Goal: Transaction & Acquisition: Purchase product/service

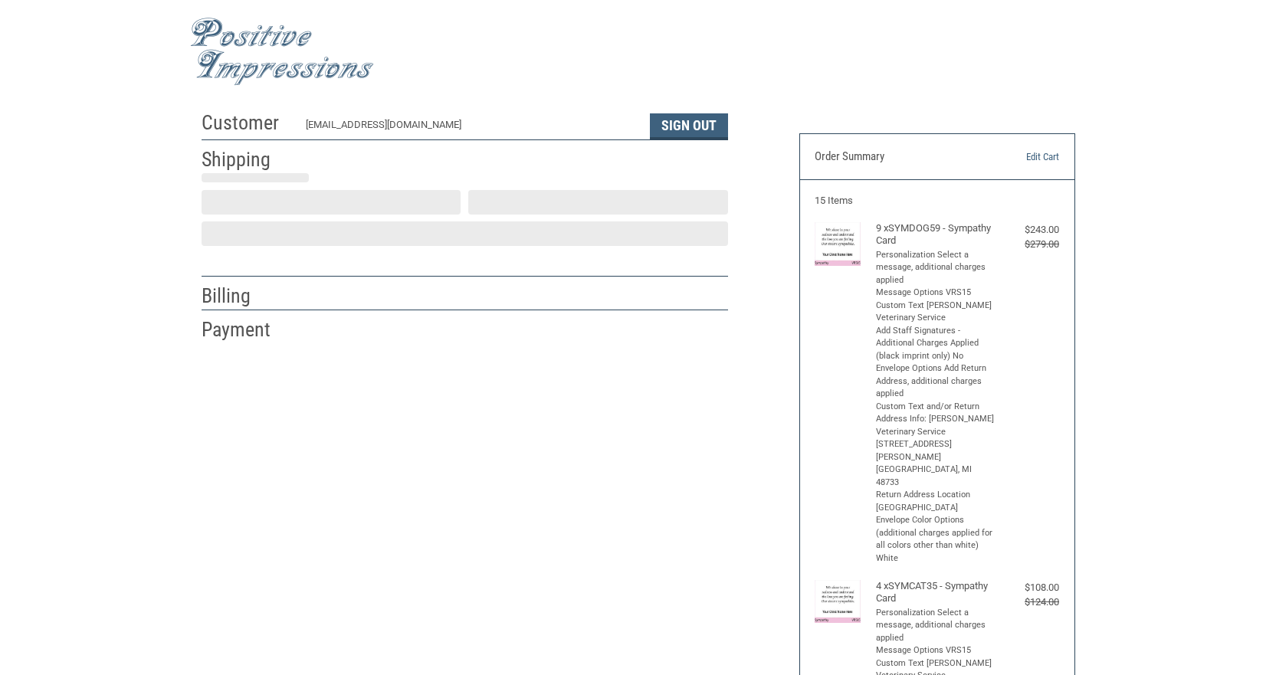
scroll to position [6, 0]
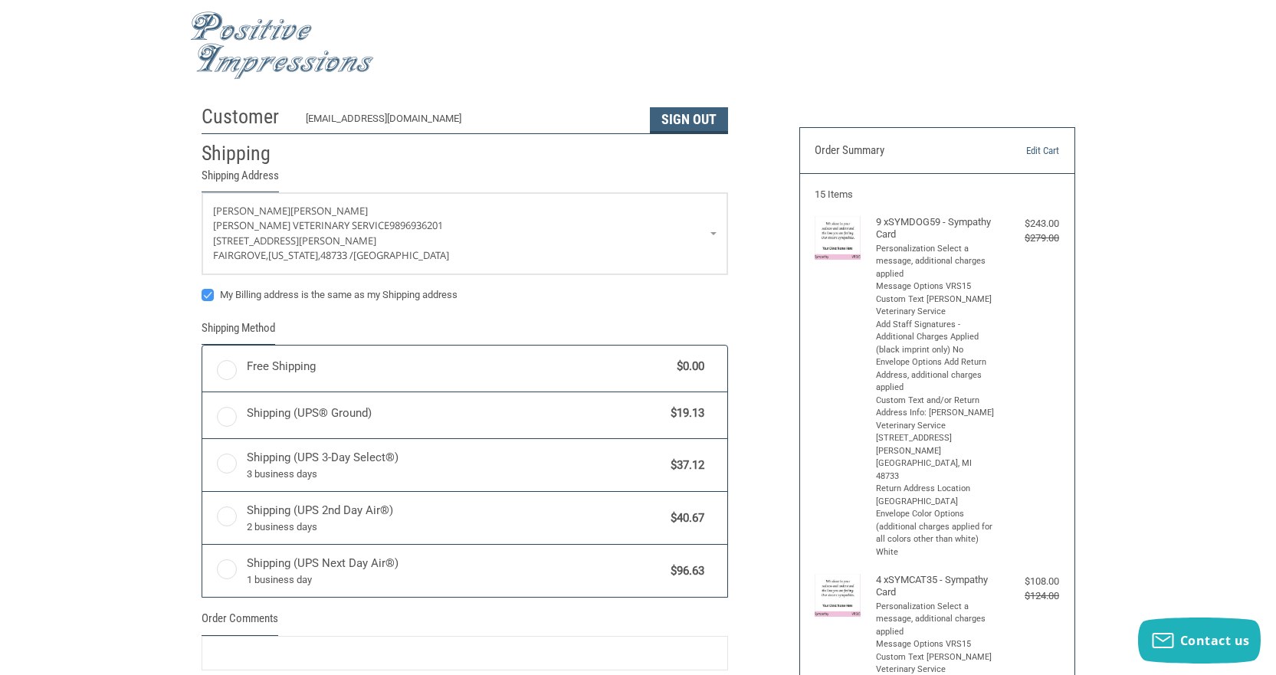
radio input "true"
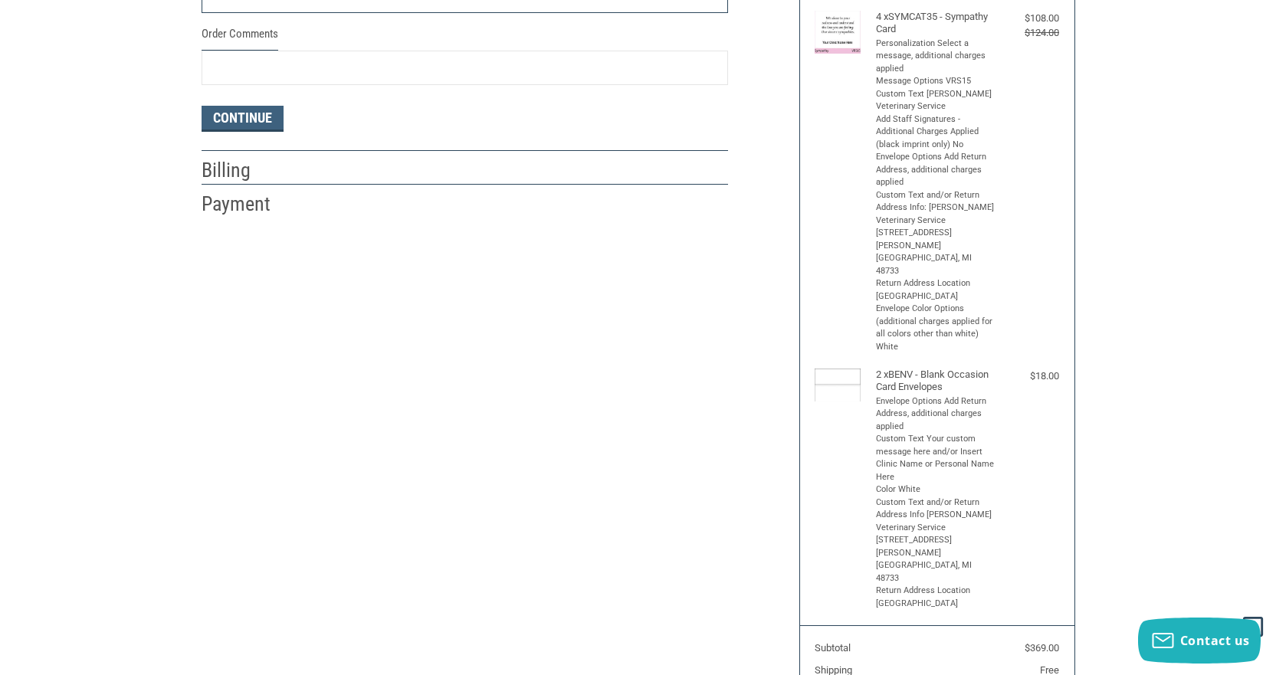
scroll to position [543, 0]
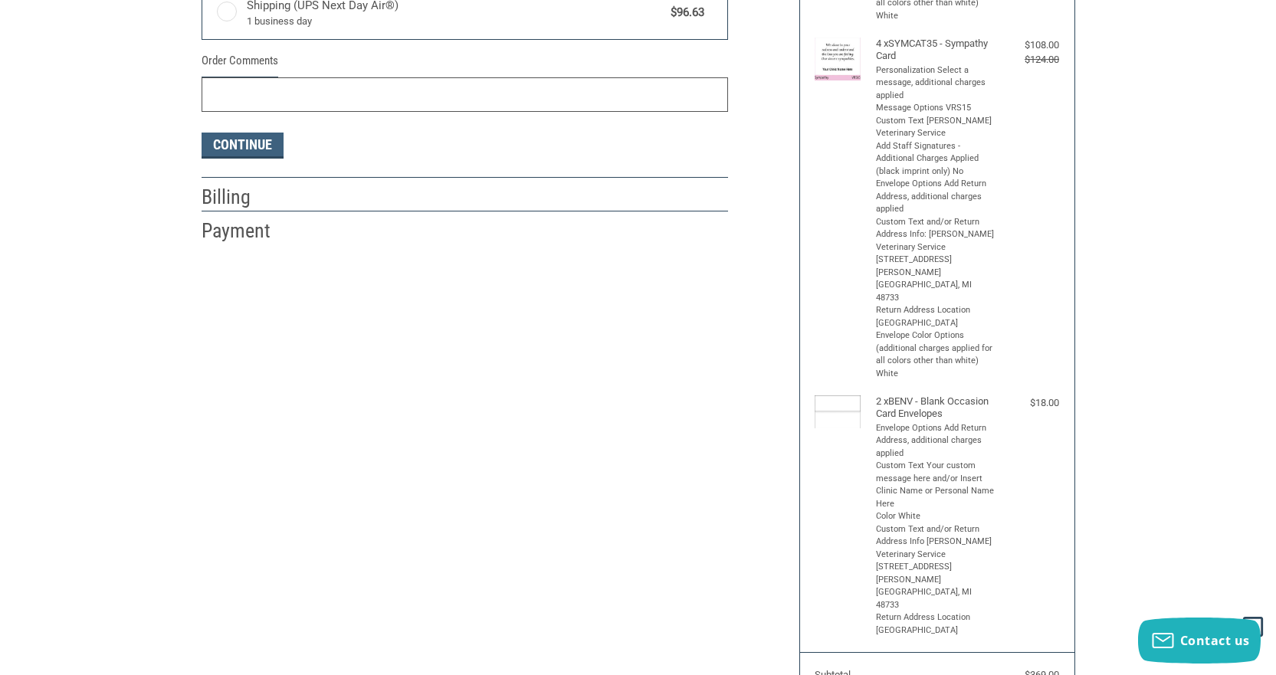
click at [571, 86] on input "Order Comments" at bounding box center [465, 94] width 527 height 34
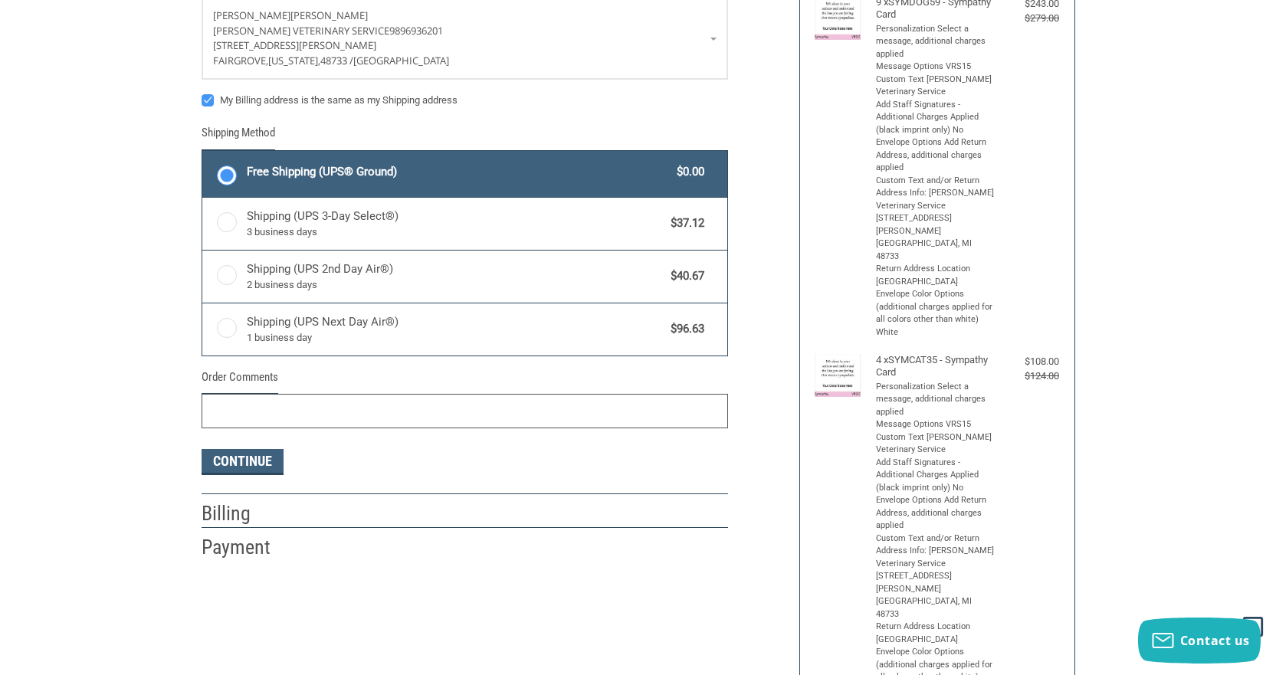
scroll to position [313, 0]
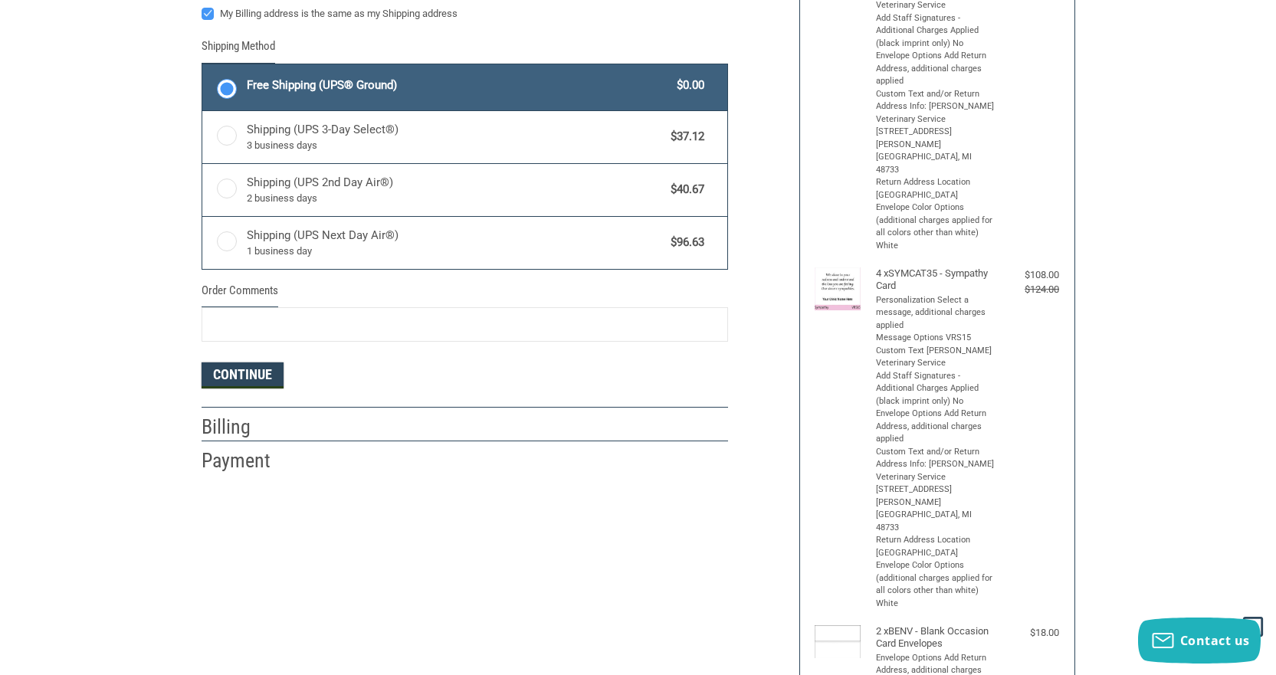
click at [231, 376] on button "Continue" at bounding box center [243, 376] width 82 height 26
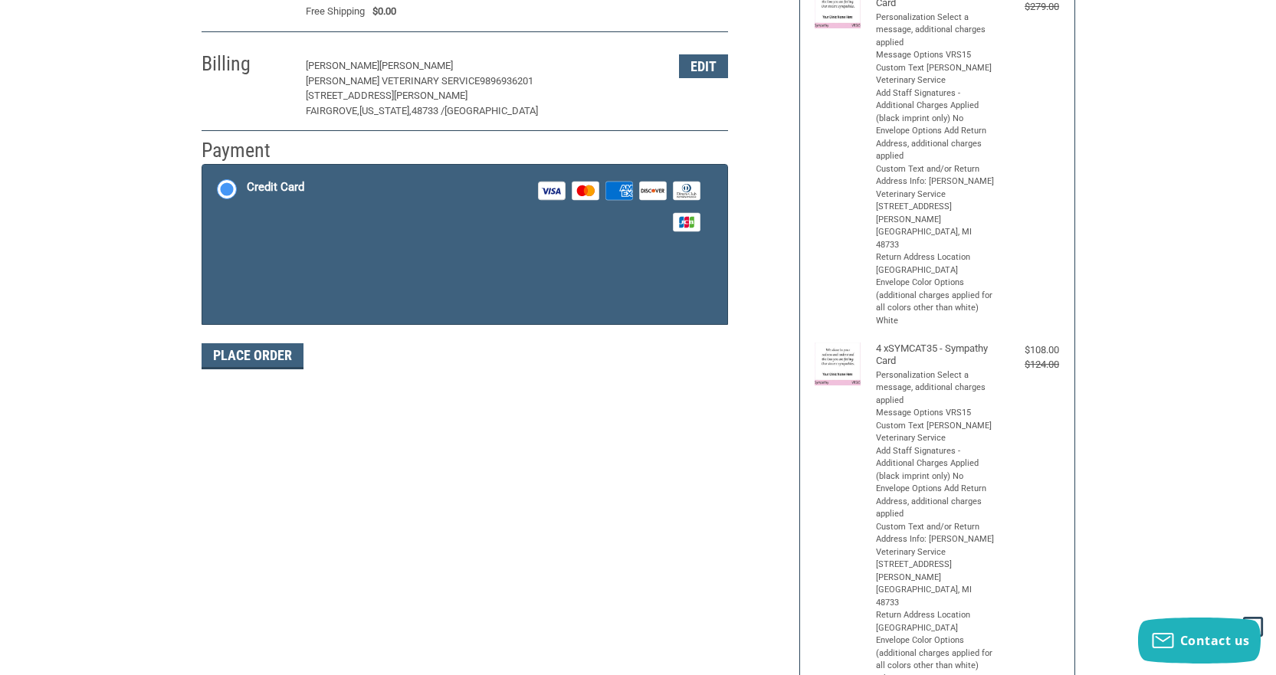
scroll to position [235, 0]
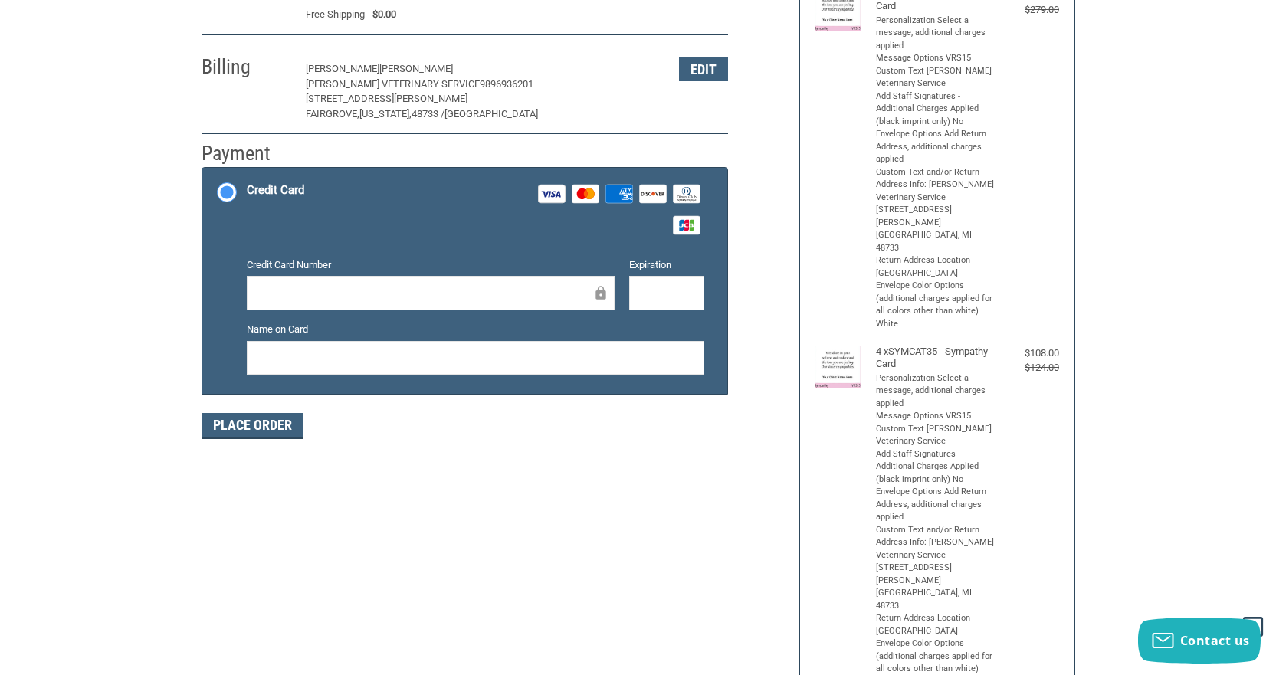
click at [579, 194] on icon at bounding box center [586, 193] width 18 height 11
click at [203, 170] on input "Credit Card Visa Master Amex Discover Diners Club JCB" at bounding box center [202, 169] width 1 height 1
click at [404, 283] on div at bounding box center [431, 293] width 368 height 34
click at [637, 293] on div at bounding box center [666, 293] width 75 height 34
click at [546, 369] on div at bounding box center [476, 358] width 458 height 34
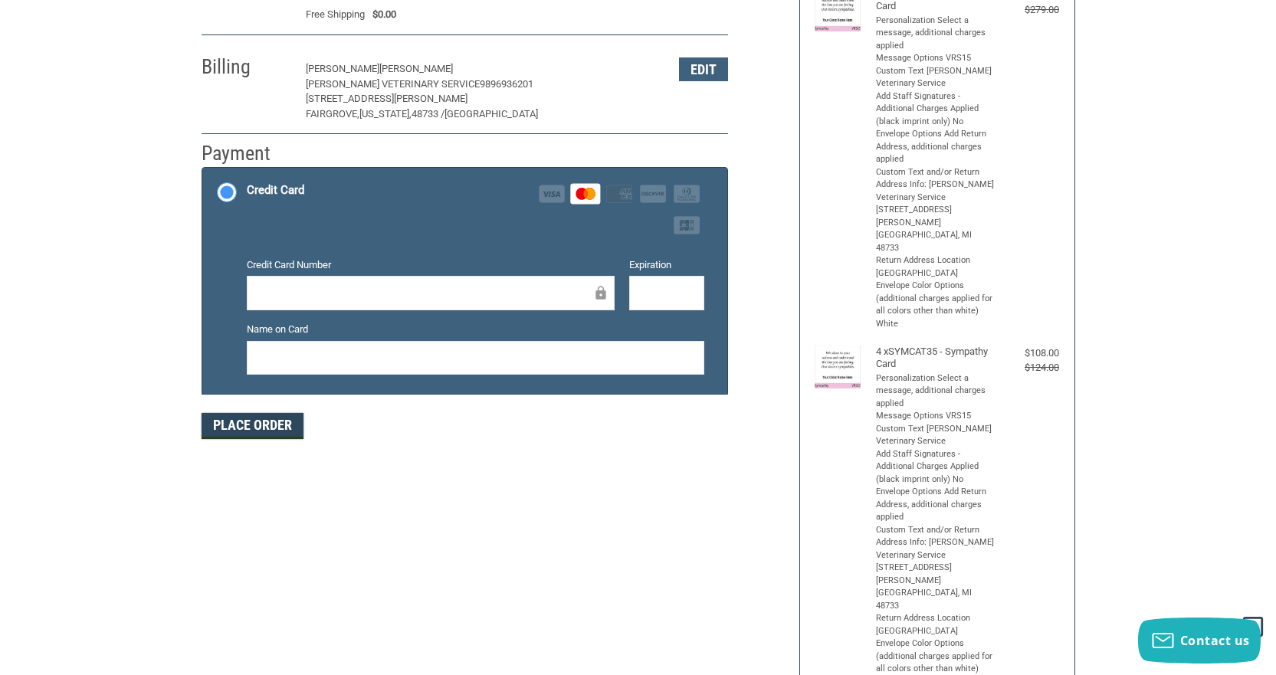
click at [279, 426] on button "Place Order" at bounding box center [253, 426] width 102 height 26
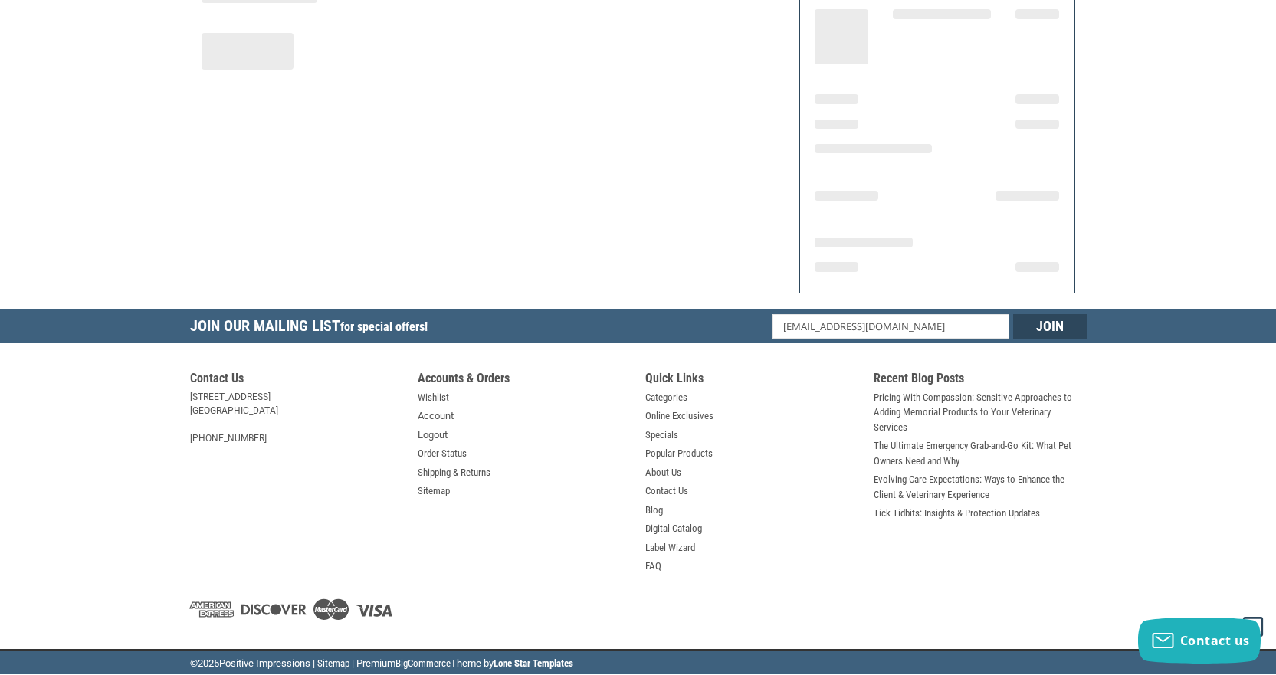
scroll to position [207, 0]
